Goal: Entertainment & Leisure: Consume media (video, audio)

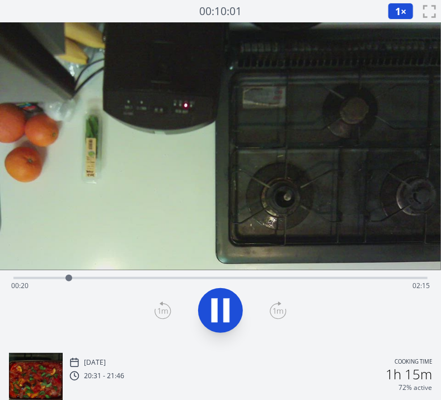
click at [94, 191] on video at bounding box center [220, 146] width 441 height 248
drag, startPoint x: 88, startPoint y: 277, endPoint x: 78, endPoint y: 275, distance: 9.7
click at [78, 275] on div at bounding box center [75, 278] width 17 height 17
click at [222, 302] on icon at bounding box center [220, 310] width 31 height 31
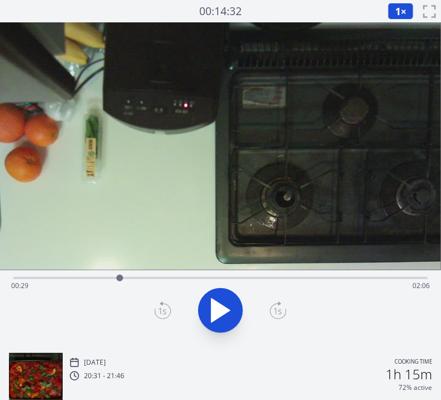
drag, startPoint x: 100, startPoint y: 272, endPoint x: 131, endPoint y: 273, distance: 30.8
click at [128, 273] on div at bounding box center [119, 278] width 17 height 17
drag, startPoint x: 131, startPoint y: 273, endPoint x: 179, endPoint y: 278, distance: 47.9
click at [179, 278] on div at bounding box center [178, 278] width 17 height 17
drag, startPoint x: 179, startPoint y: 278, endPoint x: 228, endPoint y: 279, distance: 49.3
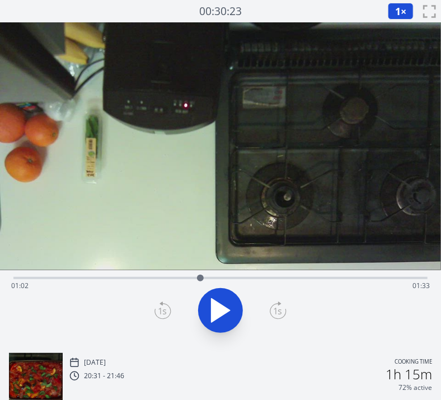
click at [204, 279] on div at bounding box center [200, 278] width 7 height 7
drag, startPoint x: 228, startPoint y: 279, endPoint x: 269, endPoint y: 275, distance: 41.1
click at [269, 275] on div at bounding box center [268, 278] width 7 height 7
drag, startPoint x: 269, startPoint y: 275, endPoint x: 297, endPoint y: 275, distance: 28.6
click at [297, 275] on div at bounding box center [294, 278] width 7 height 7
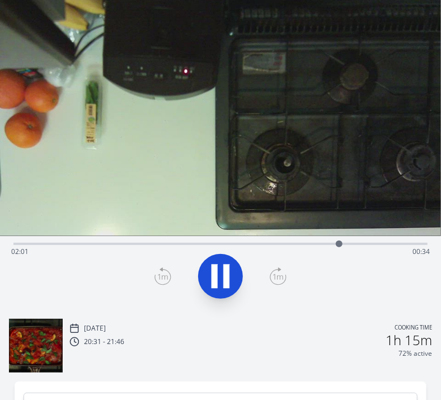
scroll to position [18, 0]
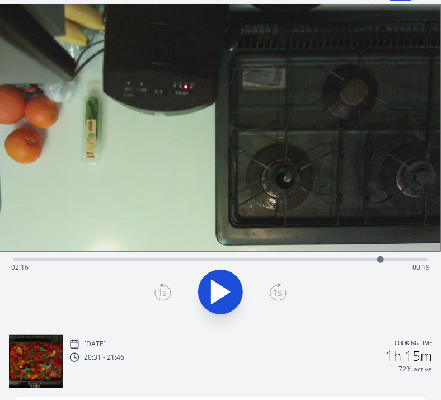
drag, startPoint x: 348, startPoint y: 254, endPoint x: 386, endPoint y: 258, distance: 38.9
click at [386, 258] on div at bounding box center [380, 259] width 17 height 17
drag, startPoint x: 386, startPoint y: 258, endPoint x: 397, endPoint y: 258, distance: 10.6
click at [397, 258] on div at bounding box center [397, 259] width 7 height 7
drag, startPoint x: 397, startPoint y: 258, endPoint x: 412, endPoint y: 261, distance: 14.8
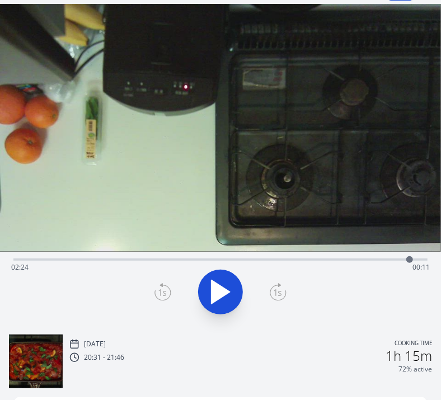
click at [412, 261] on div at bounding box center [409, 259] width 7 height 7
drag, startPoint x: 412, startPoint y: 261, endPoint x: 372, endPoint y: 267, distance: 39.6
click at [372, 267] on div at bounding box center [376, 259] width 17 height 17
click at [172, 171] on video at bounding box center [220, 128] width 441 height 248
drag, startPoint x: 409, startPoint y: 257, endPoint x: 319, endPoint y: 254, distance: 90.2
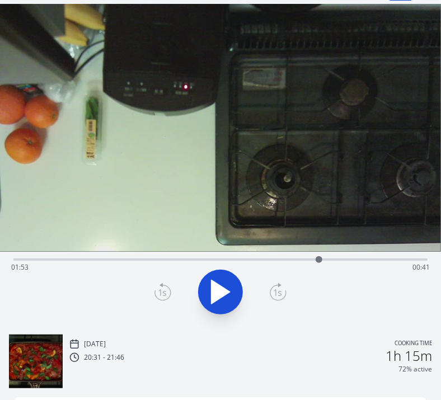
click at [319, 254] on div at bounding box center [319, 259] width 17 height 17
drag, startPoint x: 319, startPoint y: 254, endPoint x: 352, endPoint y: 261, distance: 33.8
click at [347, 261] on div at bounding box center [338, 259] width 17 height 17
drag, startPoint x: 352, startPoint y: 261, endPoint x: 369, endPoint y: 260, distance: 16.8
click at [368, 260] on div at bounding box center [364, 259] width 7 height 7
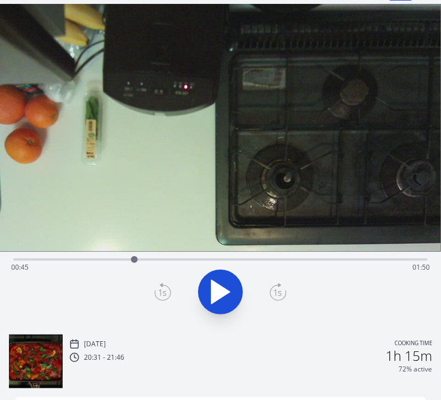
drag, startPoint x: 369, startPoint y: 260, endPoint x: 134, endPoint y: 251, distance: 234.8
click at [134, 251] on div at bounding box center [134, 259] width 17 height 17
drag, startPoint x: 162, startPoint y: 256, endPoint x: 175, endPoint y: 256, distance: 12.9
click at [175, 256] on div at bounding box center [173, 259] width 17 height 17
drag, startPoint x: 179, startPoint y: 256, endPoint x: 100, endPoint y: 266, distance: 80.1
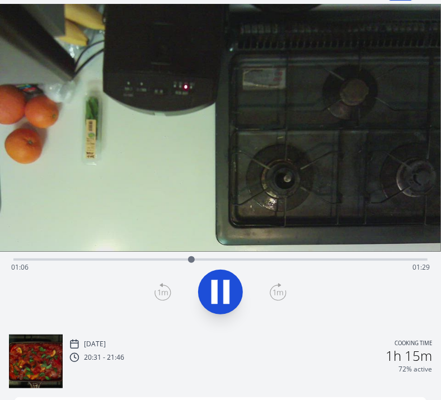
click at [100, 265] on div "Time elapsed: 01:06 Time remaining: 01:29" at bounding box center [220, 258] width 414 height 13
click at [100, 266] on div at bounding box center [99, 259] width 17 height 17
drag, startPoint x: 89, startPoint y: 265, endPoint x: 68, endPoint y: 262, distance: 21.5
click at [68, 262] on div "Time elapsed: 00:33 Time remaining: 02:01" at bounding box center [220, 268] width 419 height 18
click at [68, 262] on div at bounding box center [67, 259] width 7 height 7
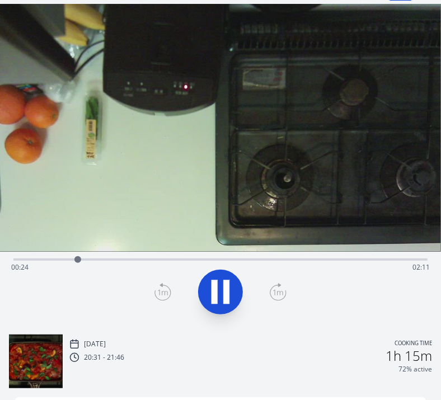
drag, startPoint x: 275, startPoint y: 292, endPoint x: 222, endPoint y: 289, distance: 53.3
click at [222, 289] on div at bounding box center [221, 292] width 428 height 54
click at [222, 289] on icon at bounding box center [220, 292] width 31 height 31
click at [163, 286] on icon at bounding box center [163, 292] width 17 height 18
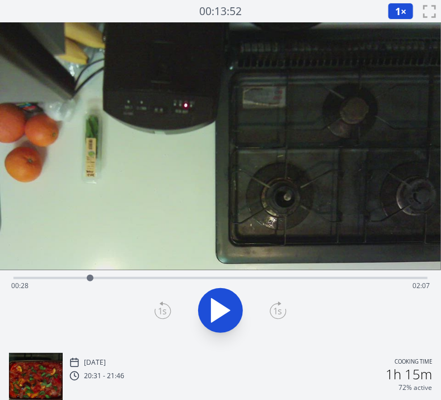
click at [90, 279] on div at bounding box center [90, 278] width 17 height 17
drag, startPoint x: 90, startPoint y: 279, endPoint x: 78, endPoint y: 280, distance: 11.8
click at [78, 280] on div at bounding box center [78, 278] width 7 height 7
drag, startPoint x: 78, startPoint y: 280, endPoint x: 125, endPoint y: 281, distance: 46.5
click at [125, 281] on div at bounding box center [124, 278] width 7 height 7
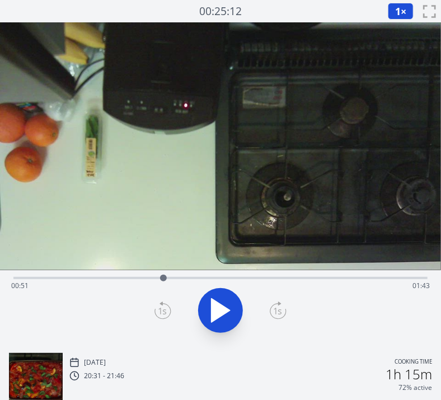
drag, startPoint x: 125, startPoint y: 281, endPoint x: 165, endPoint y: 277, distance: 40.0
click at [165, 277] on div at bounding box center [163, 278] width 7 height 7
drag, startPoint x: 165, startPoint y: 277, endPoint x: 235, endPoint y: 265, distance: 71.4
click at [235, 265] on div "Time elapsed: 01:12 Time remaining: 01:22" at bounding box center [220, 183] width 441 height 322
click at [176, 141] on video at bounding box center [220, 146] width 441 height 248
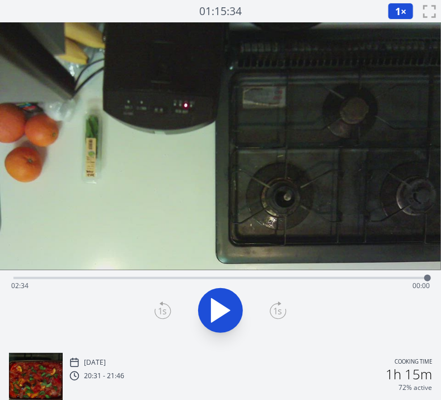
click at [204, 307] on button at bounding box center [220, 310] width 45 height 45
drag, startPoint x: 15, startPoint y: 278, endPoint x: 133, endPoint y: 277, distance: 118.1
click at [133, 277] on div at bounding box center [132, 278] width 7 height 7
click at [215, 216] on video at bounding box center [220, 146] width 441 height 248
drag, startPoint x: 412, startPoint y: 278, endPoint x: 216, endPoint y: 273, distance: 195.5
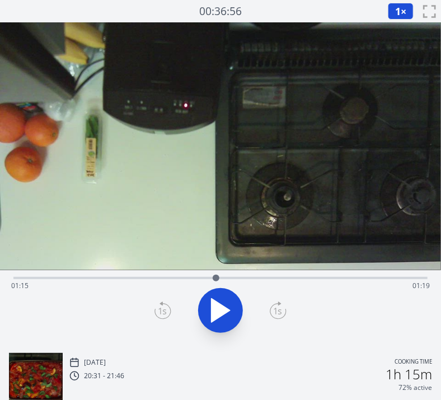
click at [216, 273] on div at bounding box center [216, 278] width 17 height 17
click at [212, 302] on icon at bounding box center [215, 311] width 6 height 24
drag, startPoint x: 222, startPoint y: 275, endPoint x: 242, endPoint y: 277, distance: 19.7
click at [242, 277] on div at bounding box center [243, 278] width 7 height 7
drag, startPoint x: 242, startPoint y: 277, endPoint x: 204, endPoint y: 282, distance: 37.8
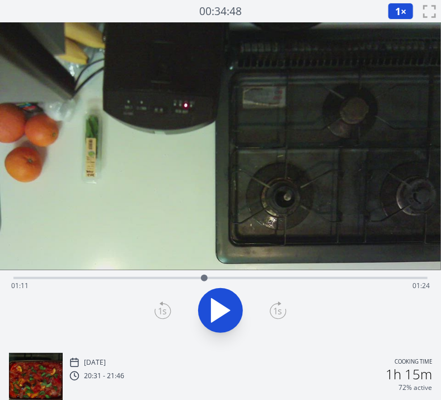
click at [204, 282] on div at bounding box center [204, 278] width 17 height 17
drag, startPoint x: 204, startPoint y: 282, endPoint x: 309, endPoint y: 275, distance: 104.4
click at [309, 275] on div at bounding box center [308, 278] width 17 height 17
click at [312, 275] on div at bounding box center [312, 278] width 7 height 7
click at [314, 276] on div at bounding box center [314, 278] width 7 height 7
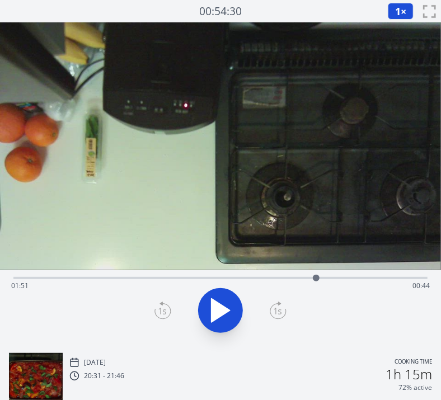
click at [316, 277] on div at bounding box center [316, 278] width 7 height 7
drag, startPoint x: 316, startPoint y: 277, endPoint x: 347, endPoint y: 274, distance: 31.0
click at [345, 274] on div at bounding box center [337, 278] width 17 height 17
click at [127, 184] on video at bounding box center [220, 146] width 441 height 248
drag, startPoint x: 340, startPoint y: 278, endPoint x: 206, endPoint y: 275, distance: 134.4
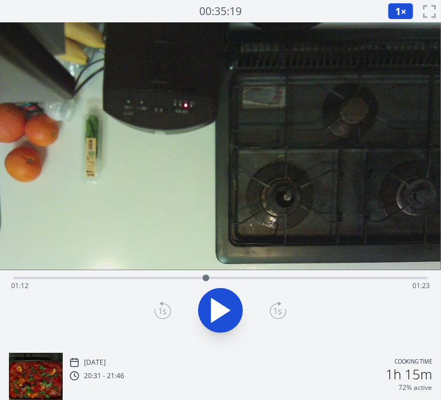
click at [206, 275] on div at bounding box center [206, 278] width 17 height 17
drag, startPoint x: 224, startPoint y: 274, endPoint x: 218, endPoint y: 278, distance: 7.3
click at [218, 278] on div "Time elapsed: 01:11 Time remaining: 01:23" at bounding box center [220, 276] width 414 height 13
drag, startPoint x: 218, startPoint y: 278, endPoint x: 207, endPoint y: 278, distance: 10.6
click at [207, 278] on div at bounding box center [207, 278] width 7 height 7
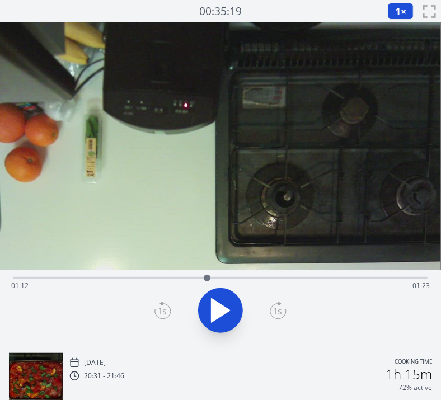
click at [138, 228] on video at bounding box center [220, 146] width 441 height 248
click at [217, 281] on div at bounding box center [217, 278] width 17 height 17
drag, startPoint x: 217, startPoint y: 281, endPoint x: 225, endPoint y: 281, distance: 7.8
click at [225, 281] on div at bounding box center [225, 278] width 7 height 7
click at [143, 231] on video at bounding box center [220, 146] width 441 height 248
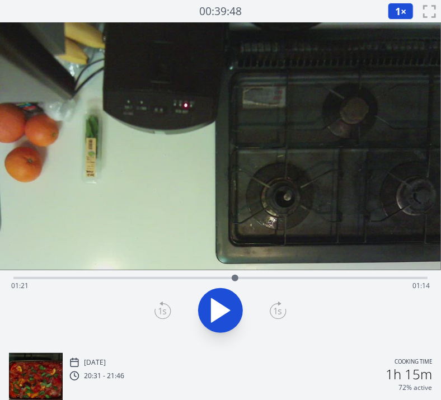
drag, startPoint x: 230, startPoint y: 275, endPoint x: 237, endPoint y: 276, distance: 7.3
click at [237, 276] on div at bounding box center [235, 278] width 17 height 17
click at [201, 201] on video at bounding box center [220, 146] width 441 height 248
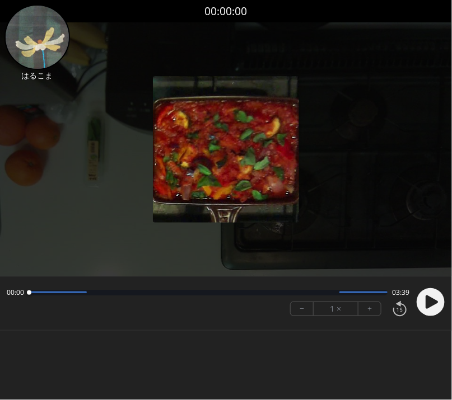
click at [433, 302] on icon at bounding box center [432, 302] width 12 height 13
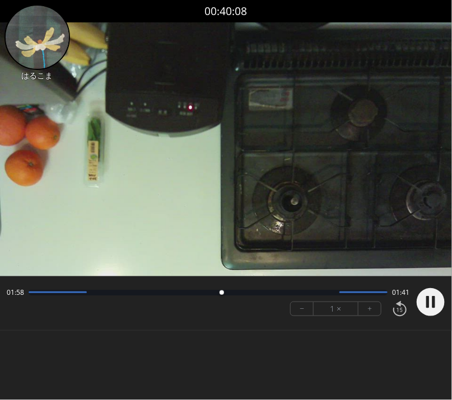
click at [114, 182] on video at bounding box center [226, 149] width 452 height 254
click at [371, 305] on button "+" at bounding box center [369, 308] width 22 height 13
click at [194, 184] on video at bounding box center [226, 149] width 452 height 254
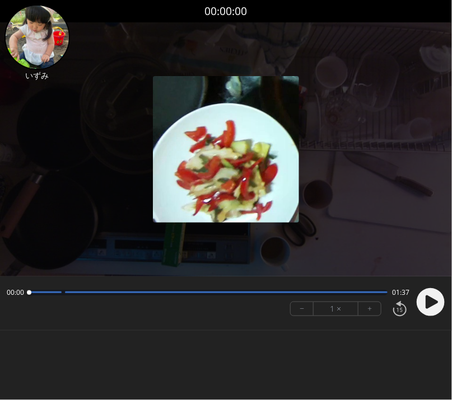
click at [146, 246] on div at bounding box center [226, 149] width 452 height 254
click at [429, 298] on icon at bounding box center [432, 302] width 12 height 13
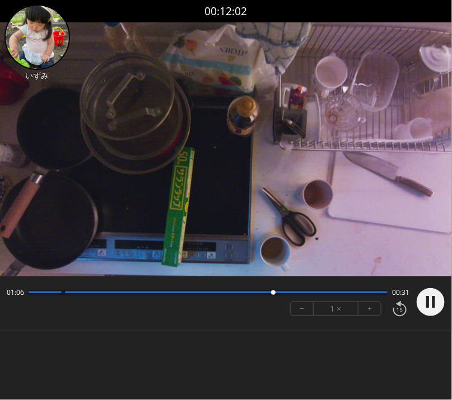
click at [233, 330] on div "Permission to record audio We need to use the microphone to record your voiceov…" at bounding box center [226, 189] width 452 height 334
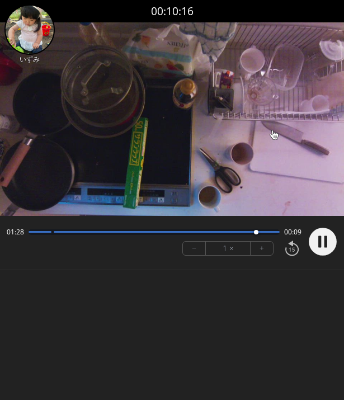
click at [123, 138] on video at bounding box center [172, 119] width 344 height 194
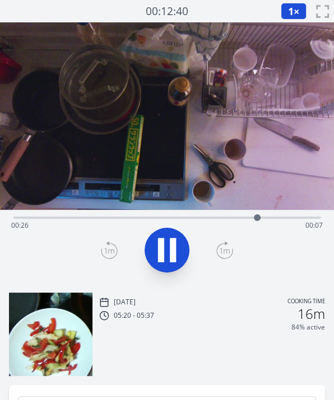
click at [263, 177] on video at bounding box center [167, 116] width 334 height 188
drag, startPoint x: 311, startPoint y: 219, endPoint x: 126, endPoint y: 218, distance: 185.3
click at [126, 218] on div at bounding box center [126, 217] width 17 height 17
click at [198, 214] on div "Time elapsed: 00:19 Time remaining: 00:15" at bounding box center [166, 216] width 307 height 13
click at [197, 158] on video at bounding box center [167, 116] width 334 height 188
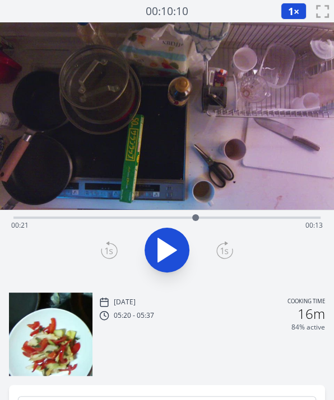
drag, startPoint x: 321, startPoint y: 215, endPoint x: 183, endPoint y: 214, distance: 138.3
click at [192, 214] on div at bounding box center [195, 217] width 7 height 7
drag, startPoint x: 183, startPoint y: 216, endPoint x: 171, endPoint y: 220, distance: 13.1
click at [171, 220] on div at bounding box center [171, 217] width 7 height 7
click at [171, 246] on icon at bounding box center [167, 251] width 18 height 24
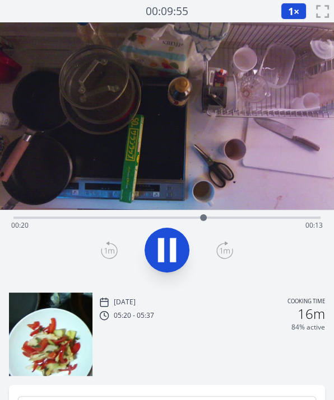
click at [171, 246] on icon at bounding box center [173, 251] width 6 height 24
click at [171, 246] on icon at bounding box center [167, 251] width 18 height 24
click at [171, 246] on icon at bounding box center [173, 251] width 6 height 24
click at [171, 246] on icon at bounding box center [167, 251] width 18 height 24
click at [171, 246] on icon at bounding box center [173, 251] width 6 height 24
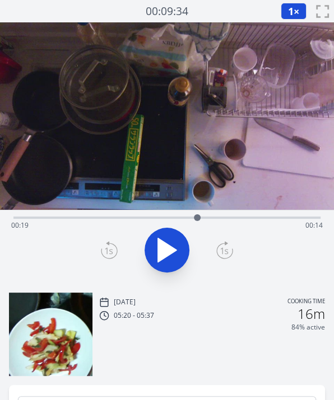
drag, startPoint x: 227, startPoint y: 221, endPoint x: 197, endPoint y: 217, distance: 30.5
click at [197, 217] on div at bounding box center [197, 217] width 17 height 17
drag, startPoint x: 197, startPoint y: 217, endPoint x: 146, endPoint y: 214, distance: 51.6
click at [146, 214] on div at bounding box center [145, 217] width 17 height 17
click at [176, 244] on icon at bounding box center [166, 250] width 31 height 31
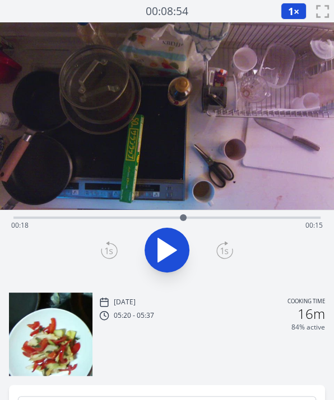
drag, startPoint x: 244, startPoint y: 218, endPoint x: 183, endPoint y: 216, distance: 60.5
click at [183, 216] on div at bounding box center [183, 217] width 17 height 17
drag, startPoint x: 207, startPoint y: 219, endPoint x: 165, endPoint y: 221, distance: 42.0
click at [165, 221] on div "Time elapsed: 00:29 Time remaining: 00:05" at bounding box center [166, 226] width 311 height 18
drag, startPoint x: 165, startPoint y: 221, endPoint x: 169, endPoint y: 214, distance: 8.3
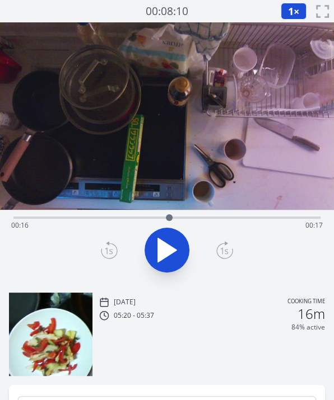
click at [169, 214] on div at bounding box center [169, 217] width 17 height 17
click at [161, 236] on icon at bounding box center [166, 250] width 31 height 31
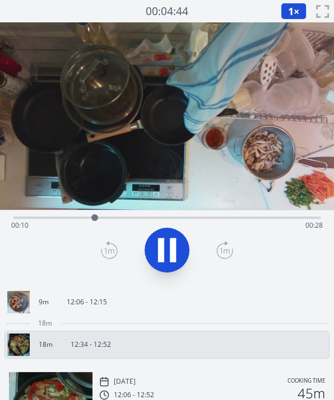
click at [214, 172] on video at bounding box center [167, 116] width 334 height 188
drag, startPoint x: 105, startPoint y: 219, endPoint x: 155, endPoint y: 219, distance: 50.4
click at [153, 219] on div at bounding box center [149, 217] width 7 height 7
click at [166, 245] on icon at bounding box center [166, 250] width 31 height 31
drag, startPoint x: 197, startPoint y: 217, endPoint x: 283, endPoint y: 219, distance: 86.3
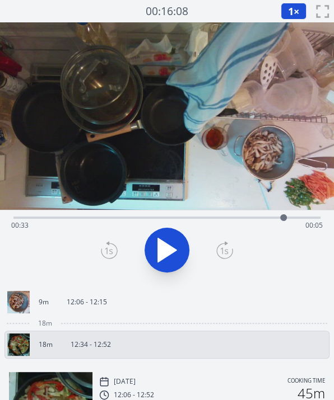
click at [283, 219] on div at bounding box center [283, 217] width 17 height 17
click at [196, 193] on video at bounding box center [167, 116] width 334 height 188
click at [227, 213] on div "Time elapsed: 00:33 Time remaining: 00:05" at bounding box center [166, 216] width 307 height 13
drag, startPoint x: 227, startPoint y: 213, endPoint x: 212, endPoint y: 216, distance: 14.8
click at [212, 216] on div at bounding box center [212, 217] width 17 height 17
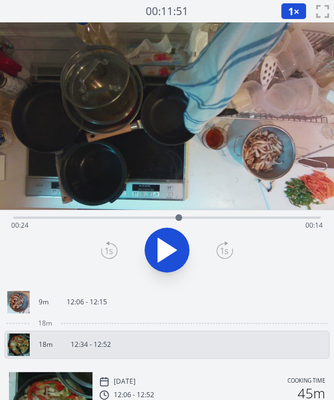
drag, startPoint x: 212, startPoint y: 216, endPoint x: 179, endPoint y: 217, distance: 33.6
click at [179, 217] on div at bounding box center [178, 217] width 7 height 7
drag, startPoint x: 179, startPoint y: 217, endPoint x: 226, endPoint y: 217, distance: 47.6
click at [211, 217] on div at bounding box center [207, 217] width 7 height 7
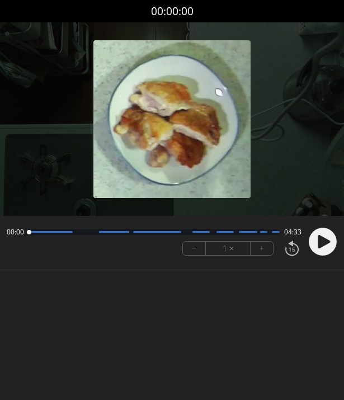
click at [324, 233] on circle at bounding box center [323, 242] width 28 height 28
click at [204, 301] on body "Discard Recording? You will not be able to recover this once discarded. Cancel …" at bounding box center [172, 200] width 344 height 400
click at [263, 250] on button "+" at bounding box center [262, 248] width 22 height 13
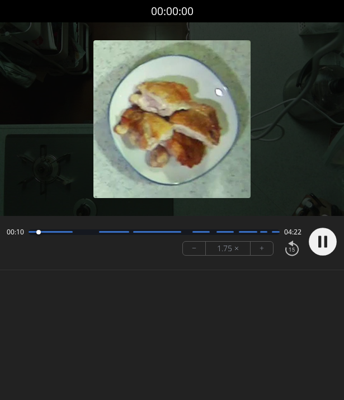
click at [263, 250] on button "+" at bounding box center [262, 248] width 22 height 13
drag, startPoint x: 200, startPoint y: 225, endPoint x: 188, endPoint y: 246, distance: 25.1
click at [188, 246] on div "00:14 04:18 − 2 × +" at bounding box center [152, 242] width 300 height 38
click at [188, 246] on button "−" at bounding box center [194, 248] width 23 height 13
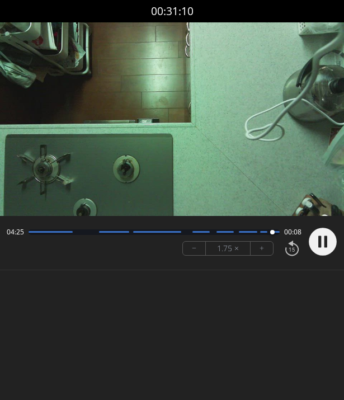
click at [204, 297] on body "Discard Recording? You will not be able to recover this once discarded. Cancel …" at bounding box center [172, 200] width 344 height 400
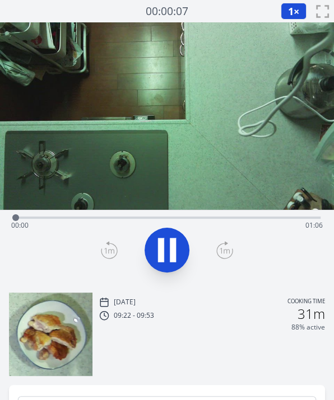
click at [166, 245] on icon at bounding box center [166, 250] width 31 height 31
click at [166, 245] on icon at bounding box center [167, 251] width 18 height 24
drag, startPoint x: 103, startPoint y: 217, endPoint x: 205, endPoint y: 206, distance: 102.5
click at [205, 206] on div "Time elapsed: 00:41 Time remaining: 00:25" at bounding box center [167, 152] width 334 height 261
click at [210, 207] on video at bounding box center [167, 116] width 334 height 188
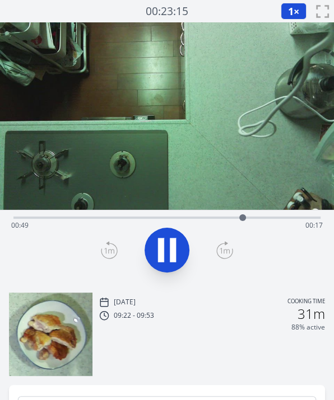
click at [161, 247] on icon at bounding box center [161, 251] width 6 height 24
drag, startPoint x: 239, startPoint y: 215, endPoint x: 113, endPoint y: 217, distance: 125.4
click at [113, 217] on div at bounding box center [113, 217] width 17 height 17
drag, startPoint x: 113, startPoint y: 217, endPoint x: 129, endPoint y: 218, distance: 16.3
click at [129, 218] on div at bounding box center [126, 217] width 7 height 7
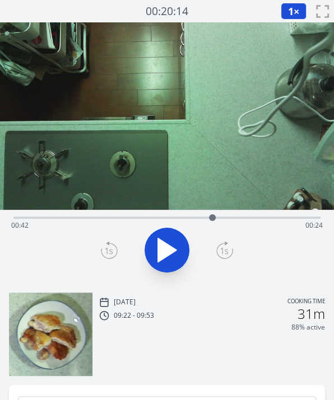
drag, startPoint x: 129, startPoint y: 218, endPoint x: 213, endPoint y: 208, distance: 84.0
click at [213, 208] on div "Time elapsed: 00:42 Time remaining: 00:24" at bounding box center [167, 152] width 334 height 261
drag, startPoint x: 213, startPoint y: 208, endPoint x: 113, endPoint y: 215, distance: 100.4
click at [113, 215] on div "Time elapsed: 00:42 Time remaining: 00:24" at bounding box center [167, 152] width 334 height 261
drag, startPoint x: 113, startPoint y: 215, endPoint x: 103, endPoint y: 217, distance: 9.7
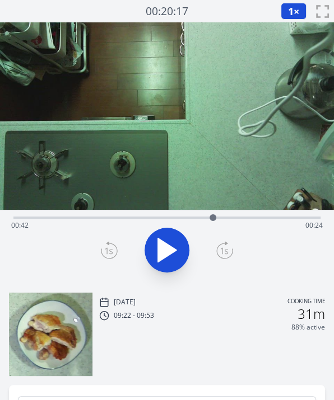
click at [103, 217] on div "Time elapsed: 00:42 Time remaining: 00:24" at bounding box center [166, 216] width 307 height 13
drag, startPoint x: 103, startPoint y: 217, endPoint x: 88, endPoint y: 221, distance: 15.8
click at [88, 221] on div at bounding box center [88, 217] width 17 height 17
drag, startPoint x: 88, startPoint y: 221, endPoint x: 115, endPoint y: 222, distance: 26.9
click at [115, 222] on div at bounding box center [114, 217] width 17 height 17
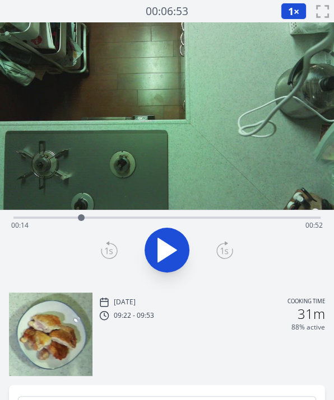
drag, startPoint x: 115, startPoint y: 222, endPoint x: 81, endPoint y: 222, distance: 33.6
click at [81, 222] on div at bounding box center [81, 217] width 17 height 17
drag, startPoint x: 82, startPoint y: 219, endPoint x: 101, endPoint y: 218, distance: 19.6
click at [101, 218] on div at bounding box center [101, 217] width 7 height 7
drag, startPoint x: 101, startPoint y: 218, endPoint x: 111, endPoint y: 219, distance: 10.1
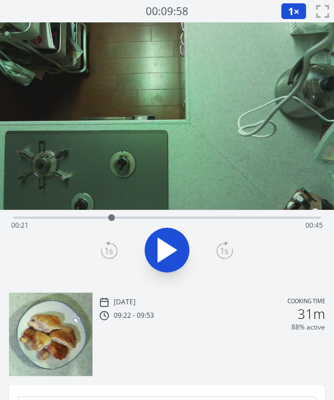
click at [111, 219] on div at bounding box center [111, 217] width 7 height 7
drag, startPoint x: 111, startPoint y: 219, endPoint x: 120, endPoint y: 219, distance: 8.4
click at [120, 219] on div at bounding box center [119, 217] width 7 height 7
click at [118, 219] on div at bounding box center [118, 217] width 7 height 7
drag, startPoint x: 118, startPoint y: 219, endPoint x: 137, endPoint y: 219, distance: 19.0
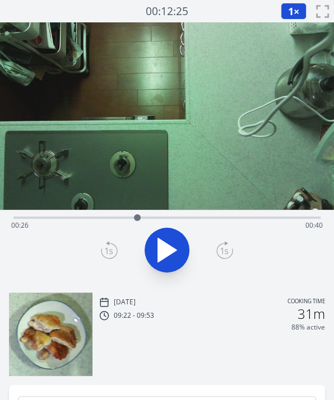
click at [137, 219] on div at bounding box center [137, 217] width 7 height 7
drag, startPoint x: 139, startPoint y: 217, endPoint x: 161, endPoint y: 214, distance: 22.0
click at [161, 214] on div at bounding box center [160, 217] width 7 height 7
drag, startPoint x: 161, startPoint y: 214, endPoint x: 180, endPoint y: 216, distance: 19.6
click at [180, 216] on div at bounding box center [180, 217] width 7 height 7
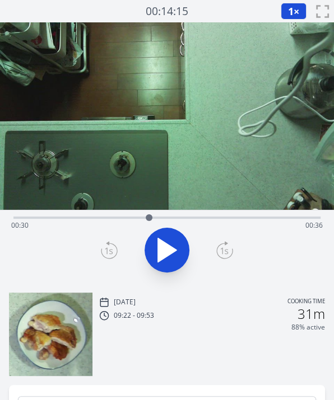
drag, startPoint x: 180, startPoint y: 216, endPoint x: 148, endPoint y: 215, distance: 31.9
click at [148, 215] on div at bounding box center [149, 217] width 7 height 7
drag, startPoint x: 147, startPoint y: 217, endPoint x: 106, endPoint y: 222, distance: 41.3
click at [106, 222] on div at bounding box center [106, 217] width 17 height 17
drag, startPoint x: 106, startPoint y: 222, endPoint x: 95, endPoint y: 225, distance: 11.5
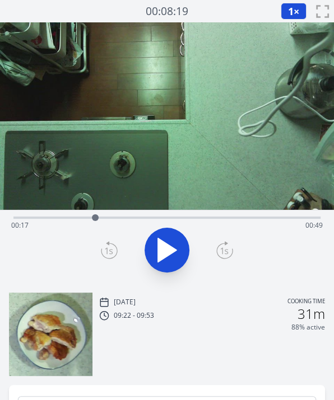
click at [95, 225] on div at bounding box center [95, 217] width 17 height 17
drag, startPoint x: 99, startPoint y: 217, endPoint x: 111, endPoint y: 217, distance: 12.3
click at [111, 217] on div at bounding box center [109, 217] width 17 height 17
click at [115, 218] on div at bounding box center [114, 217] width 7 height 7
drag, startPoint x: 115, startPoint y: 218, endPoint x: 123, endPoint y: 219, distance: 8.4
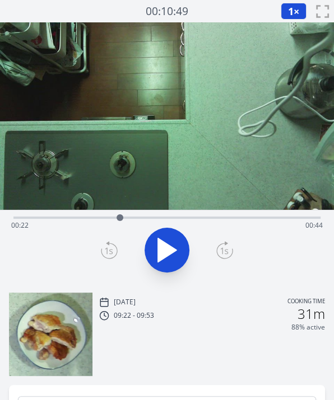
click at [123, 219] on div at bounding box center [119, 217] width 7 height 7
drag, startPoint x: 149, startPoint y: 218, endPoint x: 116, endPoint y: 217, distance: 33.1
click at [116, 217] on div at bounding box center [116, 217] width 7 height 7
drag, startPoint x: 239, startPoint y: 214, endPoint x: 151, endPoint y: 219, distance: 88.0
click at [151, 219] on div at bounding box center [151, 217] width 7 height 7
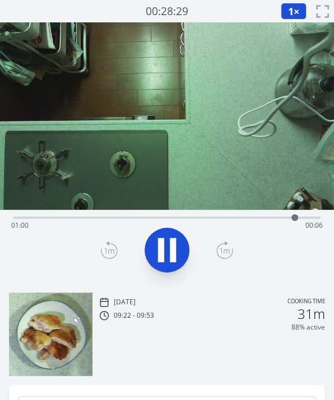
click at [102, 215] on div "Time elapsed: 01:00 Time remaining: 00:06" at bounding box center [166, 216] width 307 height 13
drag, startPoint x: 102, startPoint y: 215, endPoint x: 148, endPoint y: 217, distance: 46.5
click at [148, 217] on div at bounding box center [148, 217] width 7 height 7
drag, startPoint x: 165, startPoint y: 217, endPoint x: 152, endPoint y: 220, distance: 13.9
click at [152, 220] on div "Time elapsed: 00:35 Time remaining: 00:31" at bounding box center [166, 226] width 311 height 18
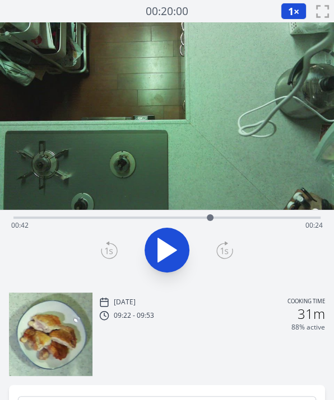
drag, startPoint x: 281, startPoint y: 217, endPoint x: 210, endPoint y: 214, distance: 71.2
click at [210, 214] on div at bounding box center [210, 217] width 17 height 17
drag, startPoint x: 176, startPoint y: 217, endPoint x: 191, endPoint y: 219, distance: 14.7
click at [191, 219] on div "Time elapsed: 01:05 Time remaining: 00:00" at bounding box center [166, 226] width 311 height 18
drag, startPoint x: 208, startPoint y: 219, endPoint x: 228, endPoint y: 219, distance: 20.7
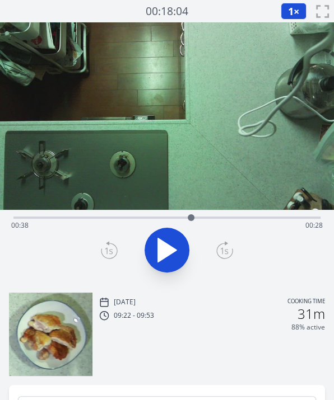
click at [228, 219] on div "Time elapsed: 00:38 Time remaining: 00:28" at bounding box center [166, 226] width 311 height 18
click at [248, 216] on div "Time elapsed: 00:46 Time remaining: 00:20" at bounding box center [166, 216] width 307 height 13
drag, startPoint x: 258, startPoint y: 217, endPoint x: 266, endPoint y: 217, distance: 8.4
click at [266, 217] on div "Time elapsed: 00:50 Time remaining: 00:16" at bounding box center [166, 226] width 311 height 18
click at [283, 216] on div "Time elapsed: 00:54 Time remaining: 00:12" at bounding box center [166, 216] width 307 height 13
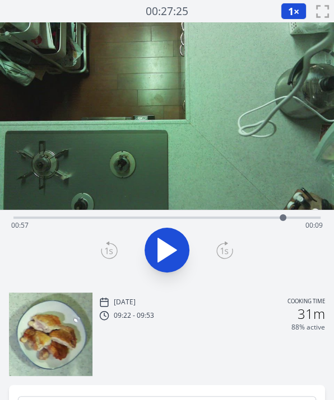
click at [283, 216] on div at bounding box center [282, 217] width 7 height 7
click at [163, 222] on div "Time elapsed: 00:57 Time remaining: 00:09" at bounding box center [166, 226] width 311 height 18
drag, startPoint x: 169, startPoint y: 216, endPoint x: 208, endPoint y: 214, distance: 39.8
click at [208, 214] on div at bounding box center [208, 217] width 17 height 17
drag, startPoint x: 208, startPoint y: 214, endPoint x: 246, endPoint y: 214, distance: 38.1
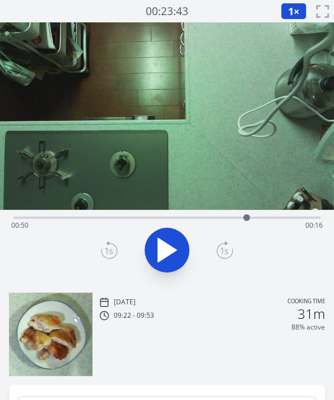
click at [246, 214] on div at bounding box center [246, 217] width 7 height 7
drag, startPoint x: 246, startPoint y: 214, endPoint x: 292, endPoint y: 214, distance: 45.4
click at [292, 214] on div at bounding box center [291, 217] width 7 height 7
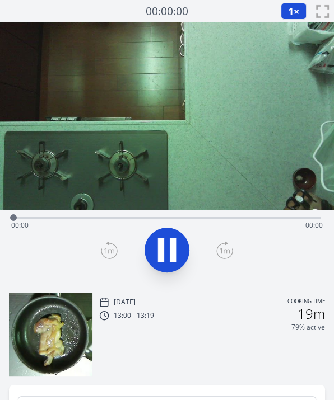
click at [152, 254] on icon at bounding box center [166, 250] width 31 height 31
click at [172, 246] on icon at bounding box center [173, 251] width 6 height 24
drag, startPoint x: 265, startPoint y: 218, endPoint x: 222, endPoint y: 208, distance: 43.7
click at [222, 208] on div "Time elapsed: 00:21 Time remaining: 00:21" at bounding box center [167, 152] width 334 height 261
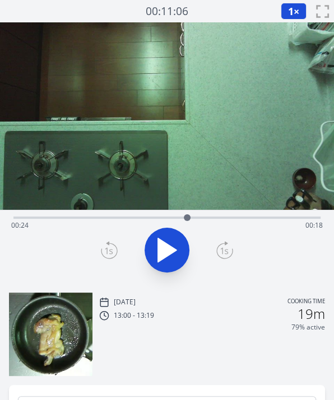
drag, startPoint x: 216, startPoint y: 217, endPoint x: 188, endPoint y: 221, distance: 28.3
click at [188, 221] on div at bounding box center [187, 217] width 17 height 17
drag, startPoint x: 186, startPoint y: 219, endPoint x: 175, endPoint y: 218, distance: 11.3
click at [175, 218] on div at bounding box center [174, 217] width 7 height 7
drag, startPoint x: 175, startPoint y: 218, endPoint x: 198, endPoint y: 221, distance: 23.7
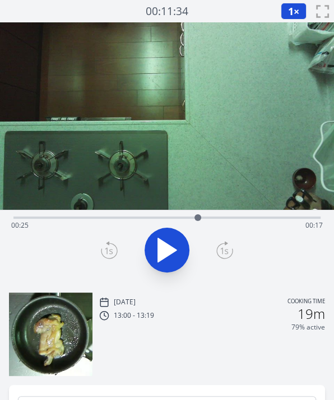
click at [198, 221] on div at bounding box center [197, 217] width 17 height 17
drag, startPoint x: 199, startPoint y: 219, endPoint x: 164, endPoint y: 222, distance: 34.8
click at [164, 222] on div at bounding box center [164, 217] width 17 height 17
drag, startPoint x: 164, startPoint y: 222, endPoint x: 149, endPoint y: 126, distance: 97.4
click at [160, 160] on div "Time elapsed: 00:20 Time remaining: 00:22" at bounding box center [167, 152] width 334 height 261
